Goal: Navigation & Orientation: Understand site structure

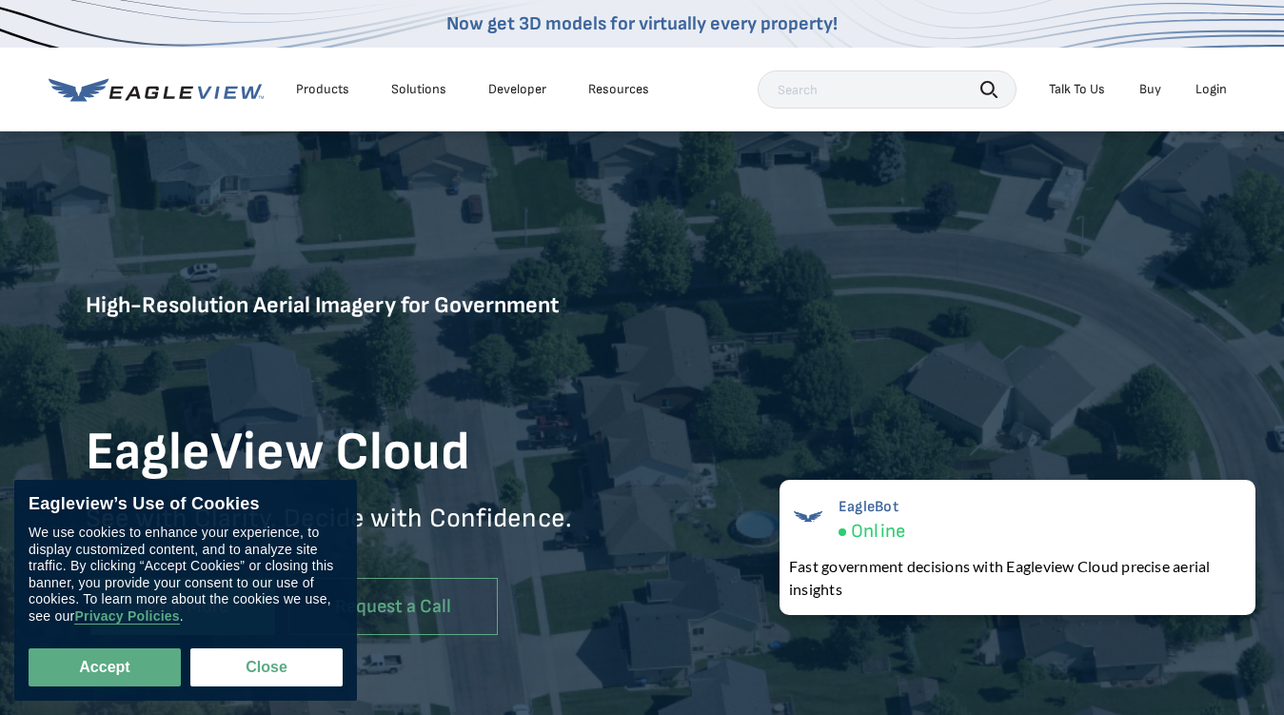
click at [323, 89] on div "Products" at bounding box center [322, 89] width 53 height 17
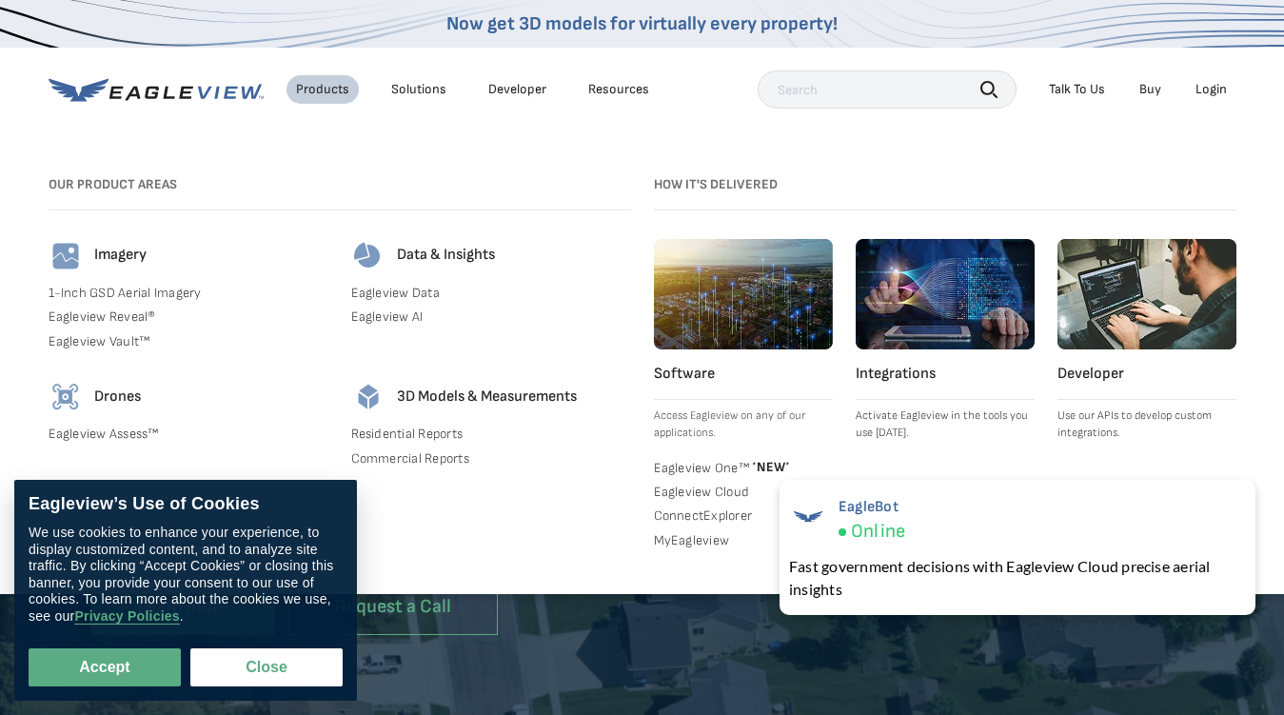
click at [418, 89] on div "Solutions" at bounding box center [418, 89] width 55 height 17
click at [618, 89] on div "Resources" at bounding box center [618, 89] width 61 height 17
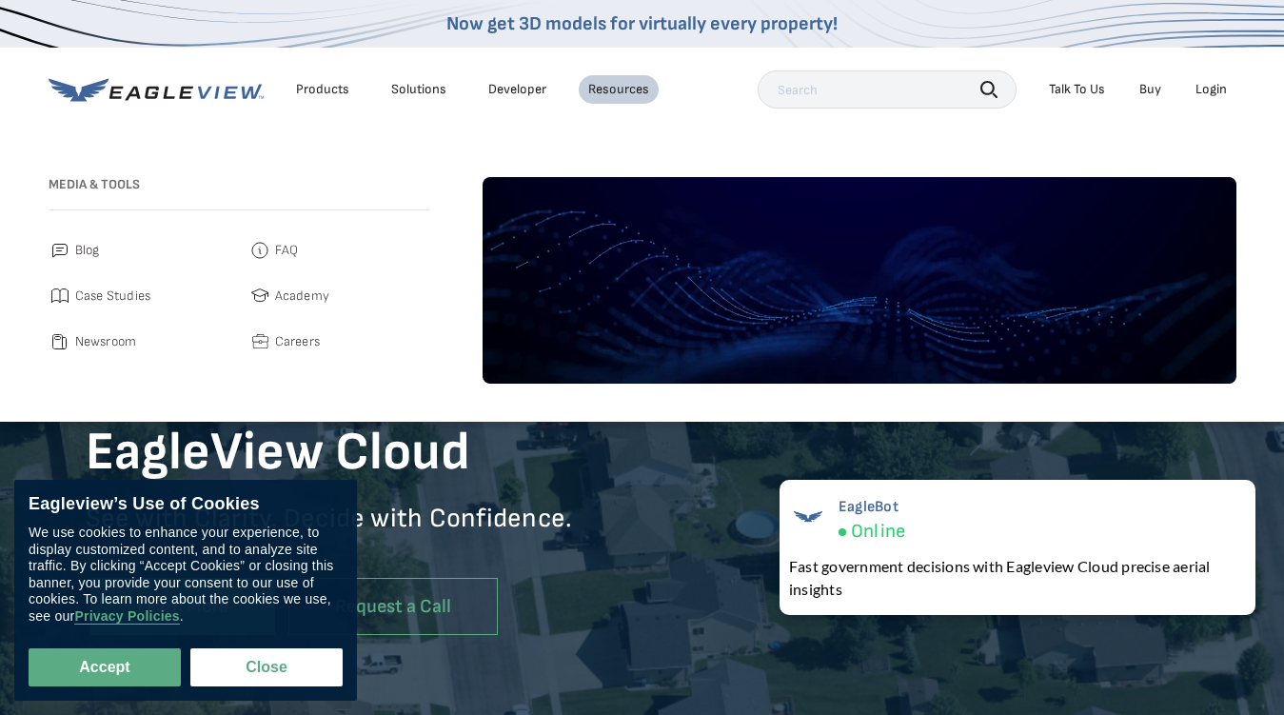
click at [989, 89] on icon "button" at bounding box center [988, 89] width 17 height 17
click at [1076, 89] on div "Talk To Us" at bounding box center [1077, 89] width 56 height 17
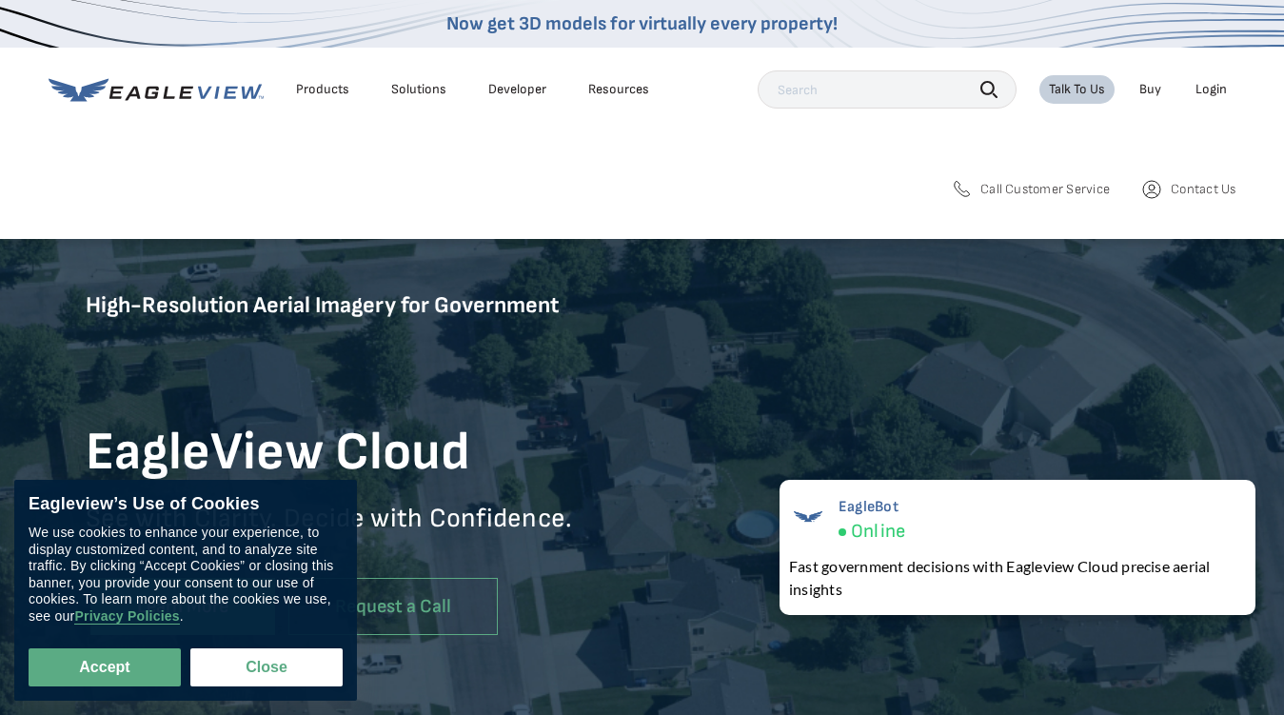
click at [1211, 89] on div "Login" at bounding box center [1210, 89] width 31 height 17
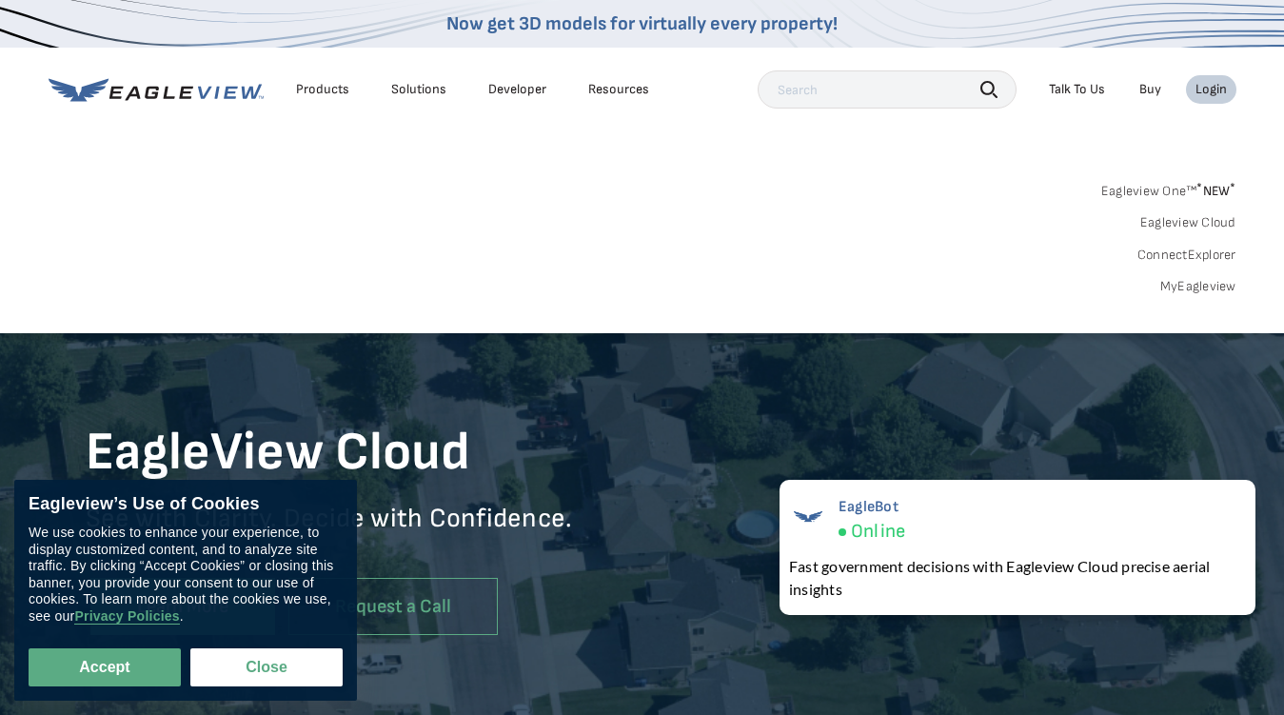
click at [105, 667] on button "Accept" at bounding box center [105, 667] width 152 height 38
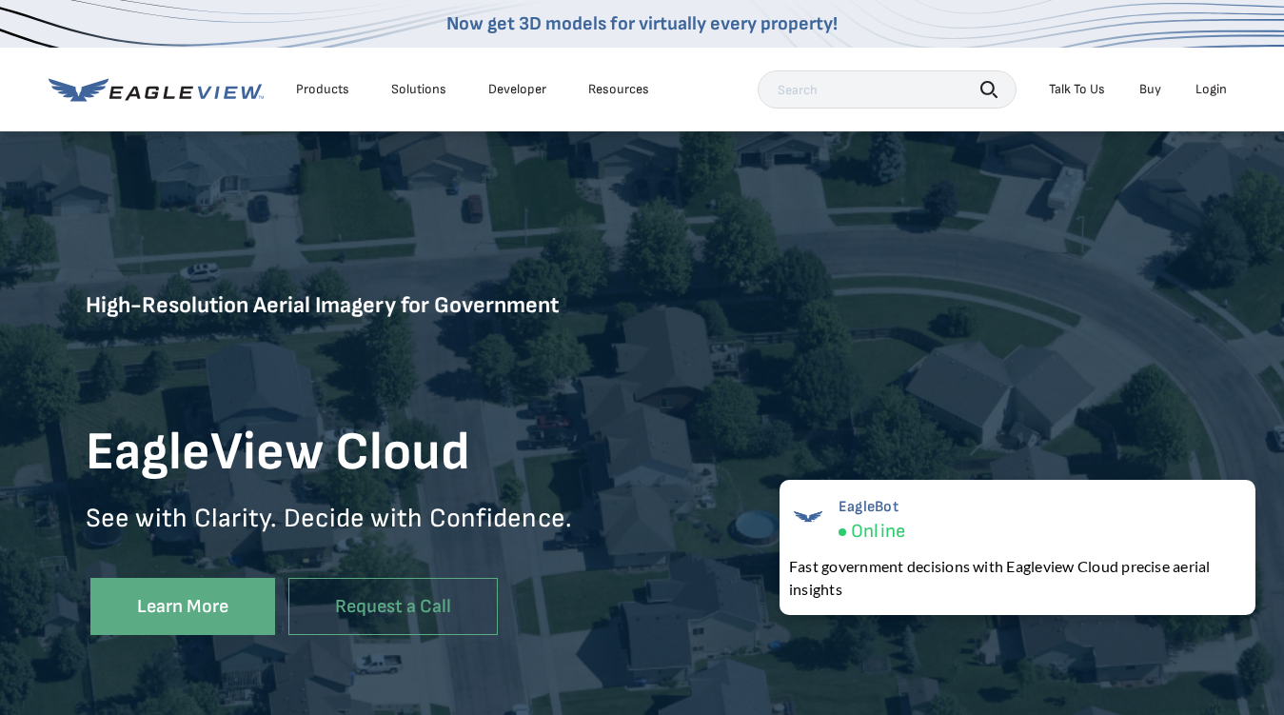
click at [266, 667] on button "Close" at bounding box center [262, 663] width 145 height 36
checkbox input "false"
click at [1017, 547] on div "EagleBot Online Fast government decisions with Eagleview Cloud precise aerial i…" at bounding box center [1017, 547] width 476 height 135
